Goal: Find specific page/section: Find specific page/section

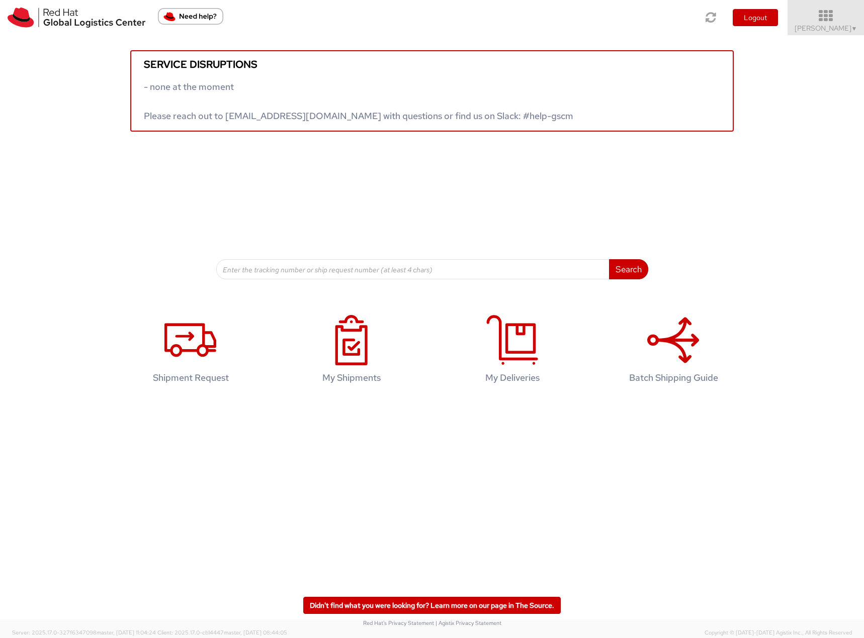
click at [834, 20] on icon at bounding box center [826, 16] width 88 height 14
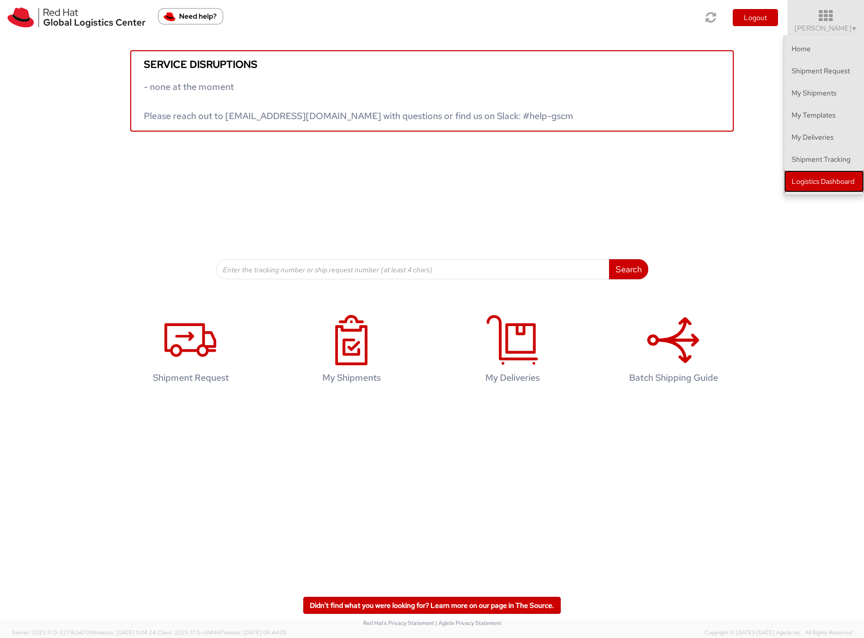
click at [808, 187] on link "Logistics Dashboard" at bounding box center [824, 181] width 80 height 22
